Goal: Task Accomplishment & Management: Complete application form

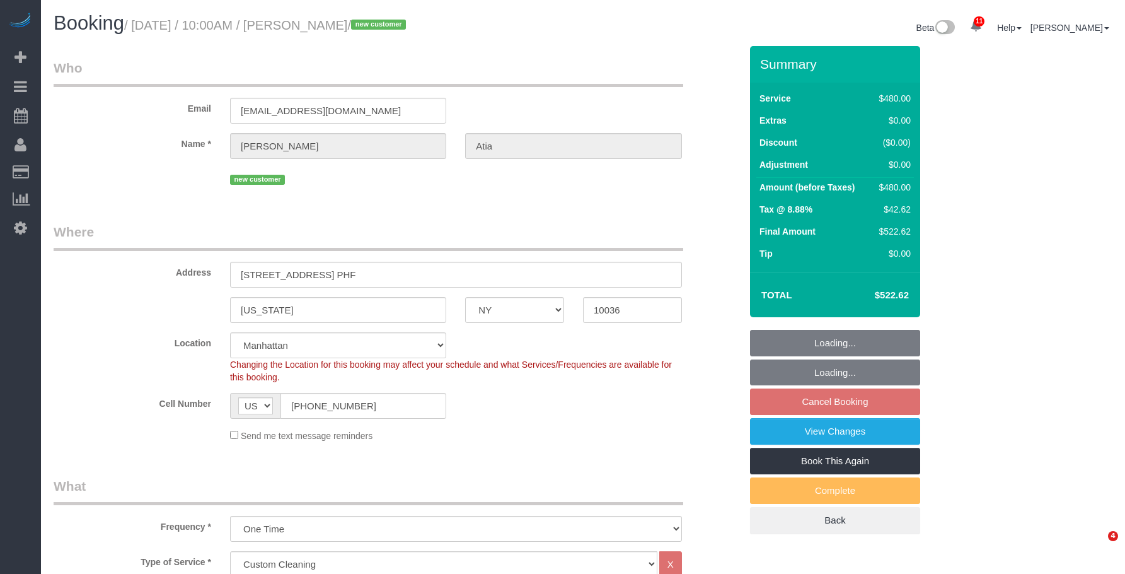
select select "NY"
select select "2"
select select "180"
select select "number:89"
select select "number:90"
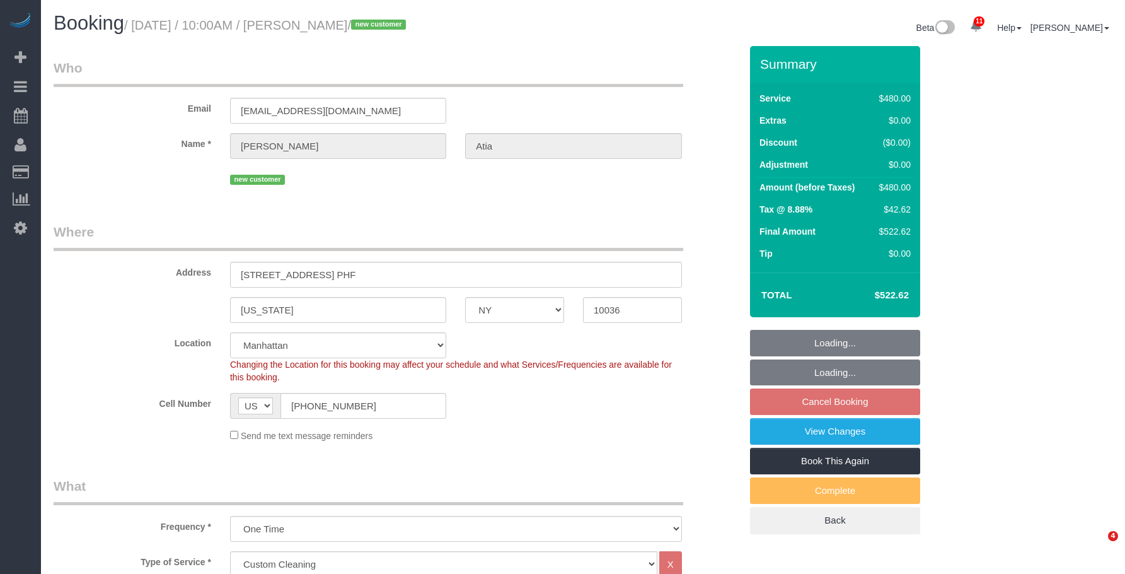
select select "number:15"
select select "number:7"
select select "object:983"
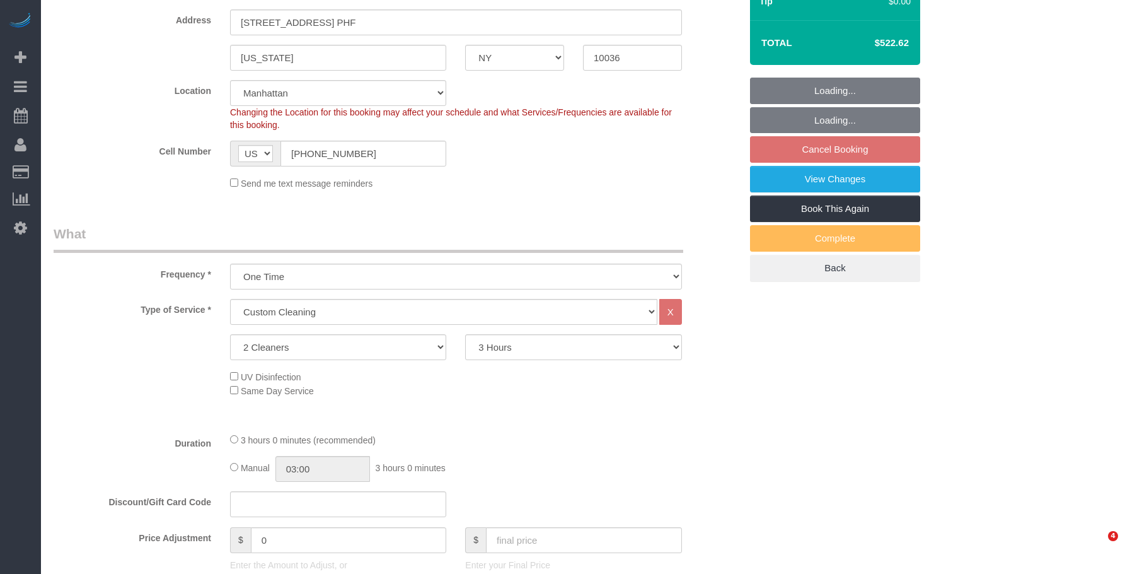
select select "spot3"
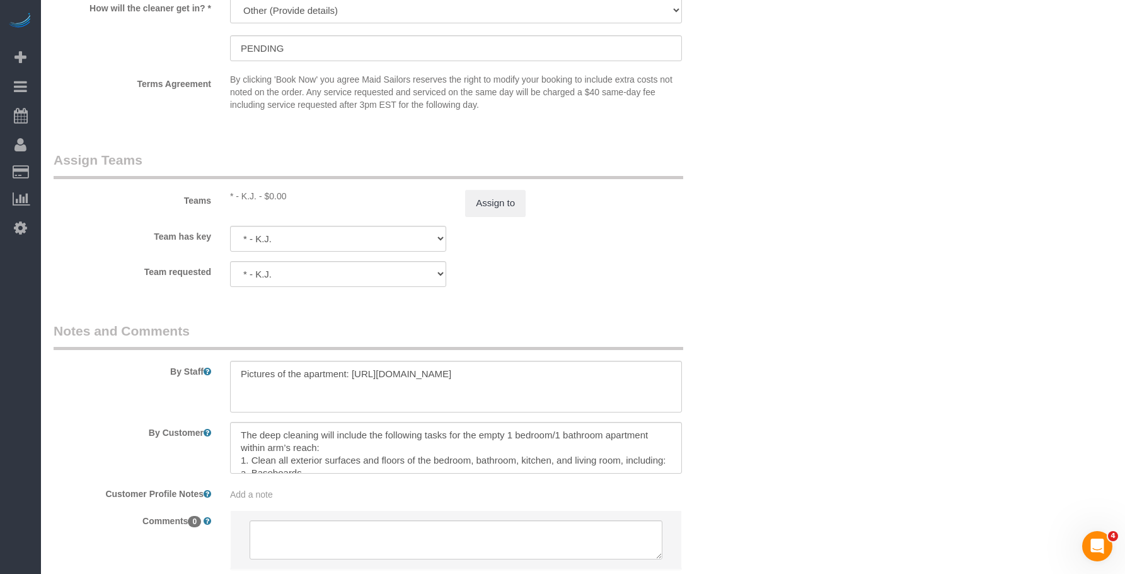
scroll to position [1393, 0]
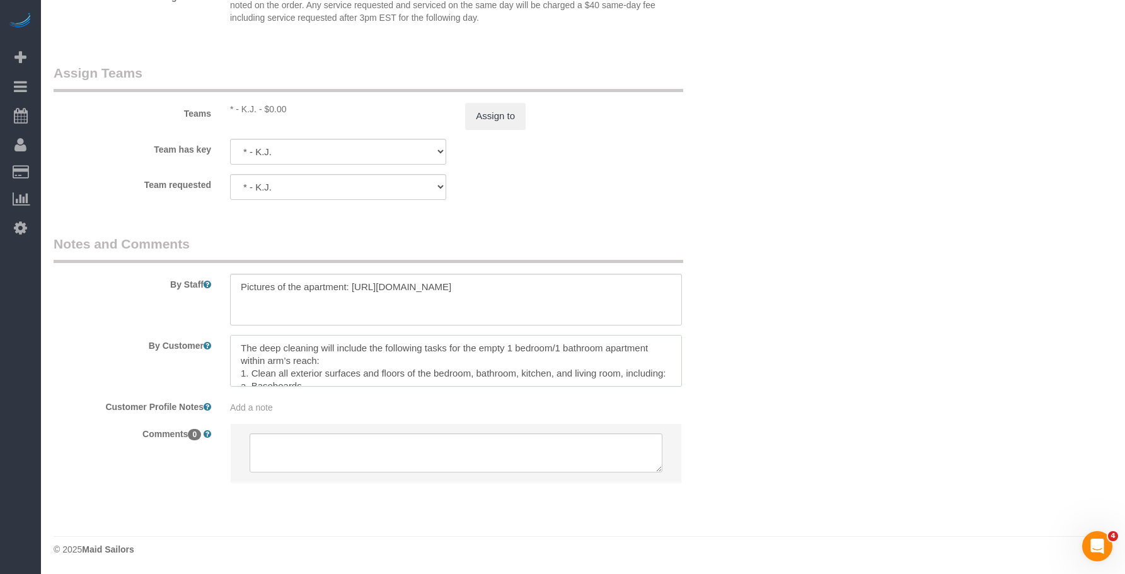
click at [494, 364] on textarea at bounding box center [456, 361] width 452 height 52
drag, startPoint x: 494, startPoint y: 209, endPoint x: 511, endPoint y: 221, distance: 20.8
click at [494, 209] on fieldset "Assign Teams Teams * - K.J. - $0.00 Assign to Team has key * - K.J. 000- [PERSO…" at bounding box center [397, 137] width 687 height 146
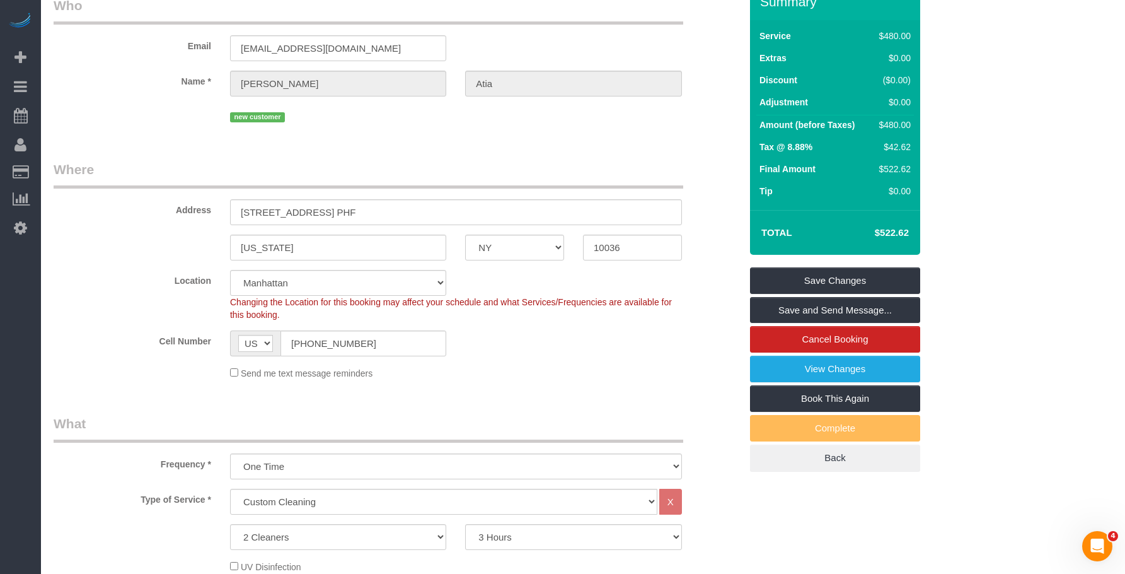
scroll to position [0, 0]
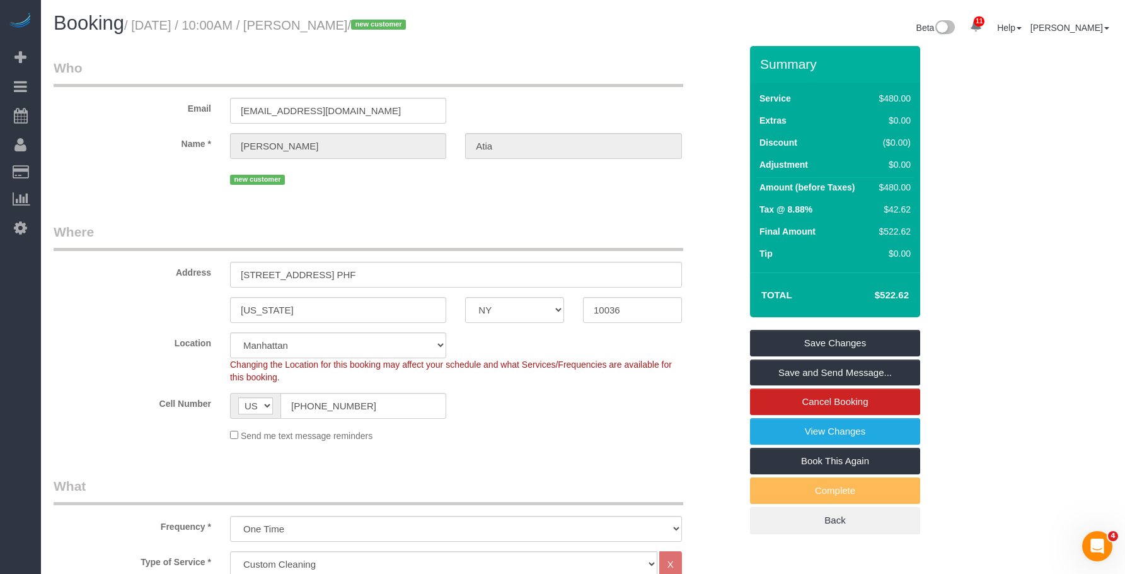
click at [322, 29] on small "/ [DATE] / 10:00AM / [PERSON_NAME] / new customer" at bounding box center [267, 25] width 286 height 14
copy small "[PERSON_NAME]"
drag, startPoint x: 380, startPoint y: 407, endPoint x: 451, endPoint y: 153, distance: 263.5
click at [119, 392] on sui-booking-location "Location [GEOGRAPHIC_DATA] [GEOGRAPHIC_DATA] [GEOGRAPHIC_DATA] [GEOGRAPHIC_DATA…" at bounding box center [397, 387] width 687 height 110
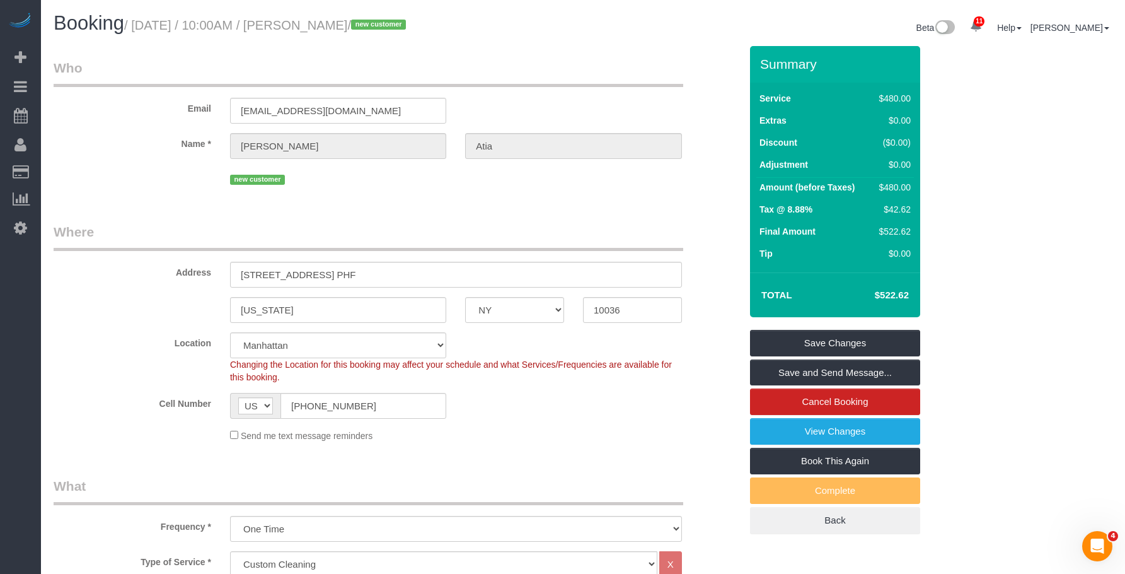
drag, startPoint x: 153, startPoint y: 27, endPoint x: 356, endPoint y: 29, distance: 203.0
click at [356, 29] on small "/ [DATE] / 10:00AM / [PERSON_NAME] / new customer" at bounding box center [267, 25] width 286 height 14
copy small "[DATE] / 10:00AM / [PERSON_NAME]"
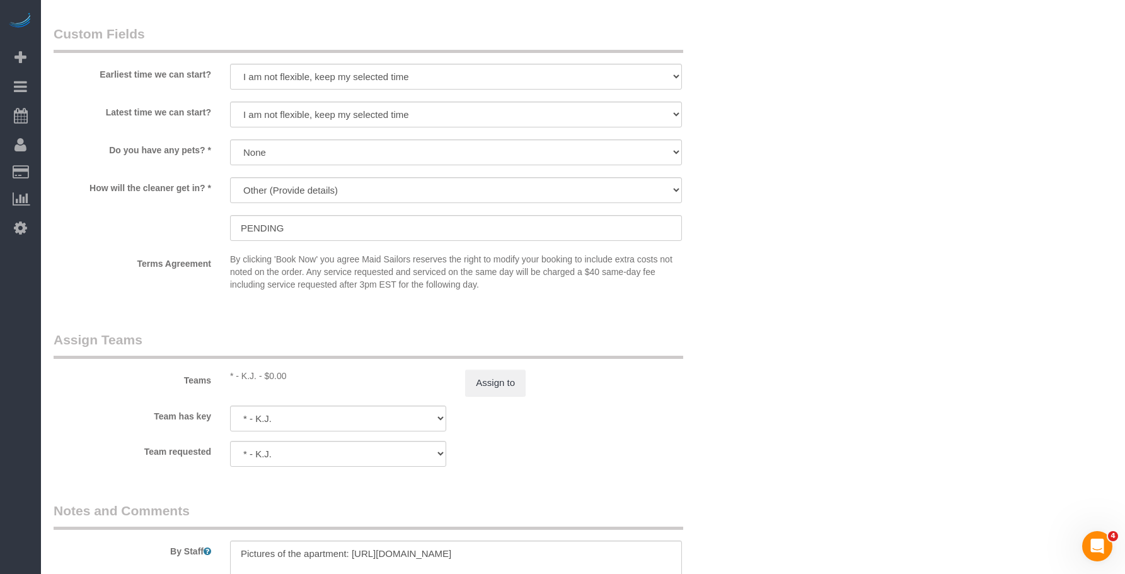
scroll to position [1135, 0]
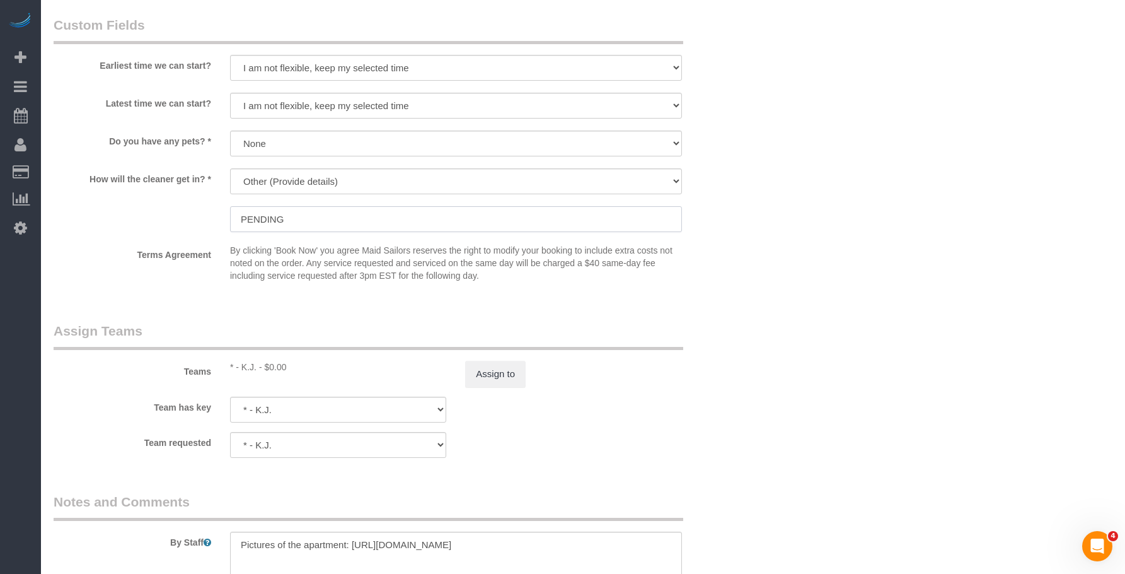
click at [342, 216] on input "PENDING" at bounding box center [456, 219] width 452 height 26
drag, startPoint x: 962, startPoint y: 257, endPoint x: 903, endPoint y: 253, distance: 59.4
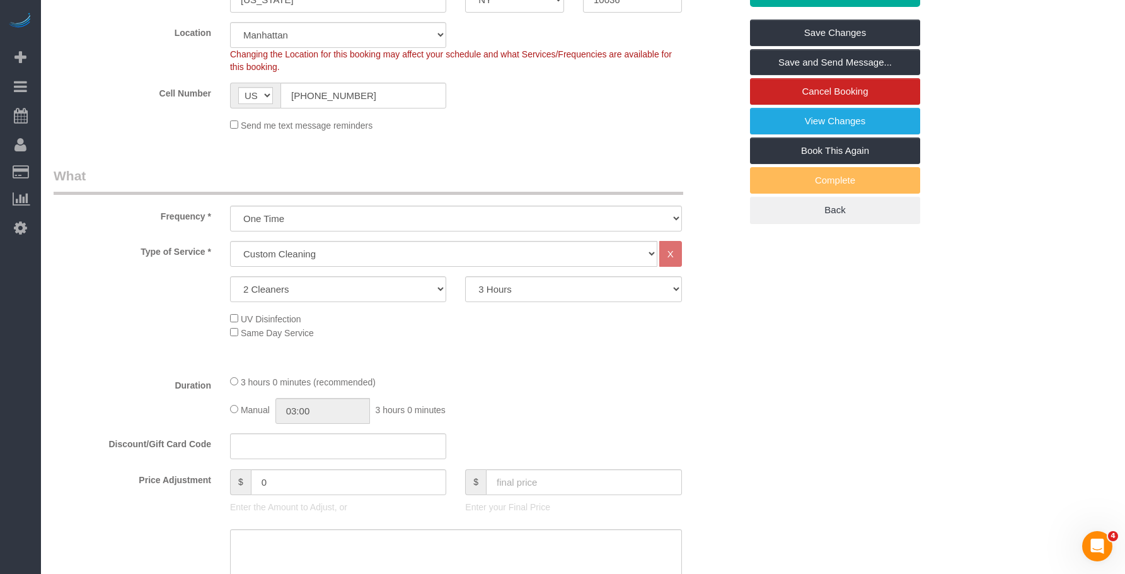
scroll to position [63, 0]
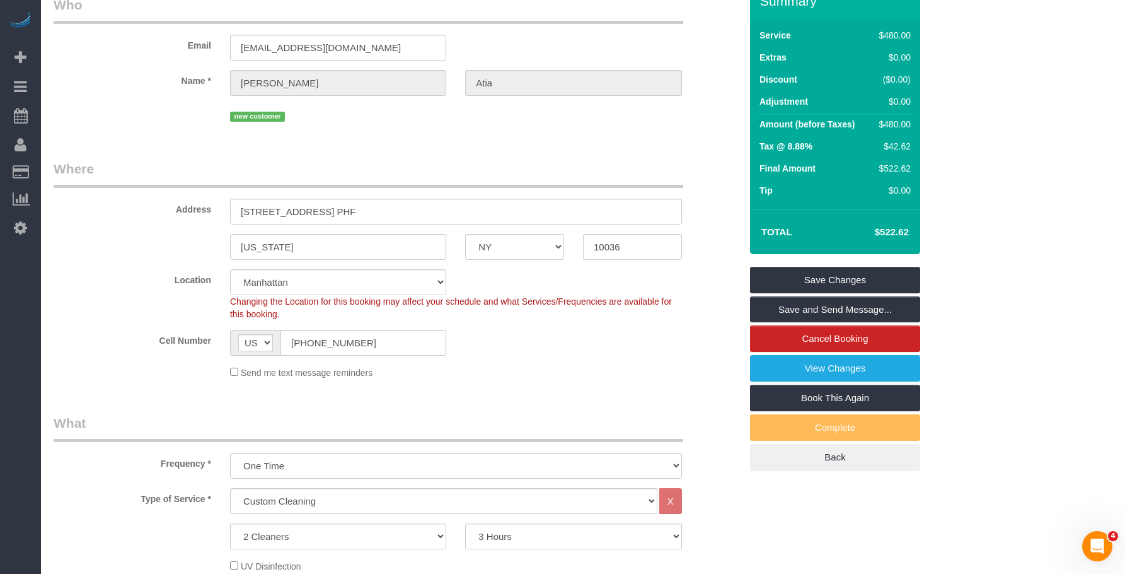
drag, startPoint x: 445, startPoint y: 144, endPoint x: 453, endPoint y: 144, distance: 7.6
